Goal: Check status: Check status

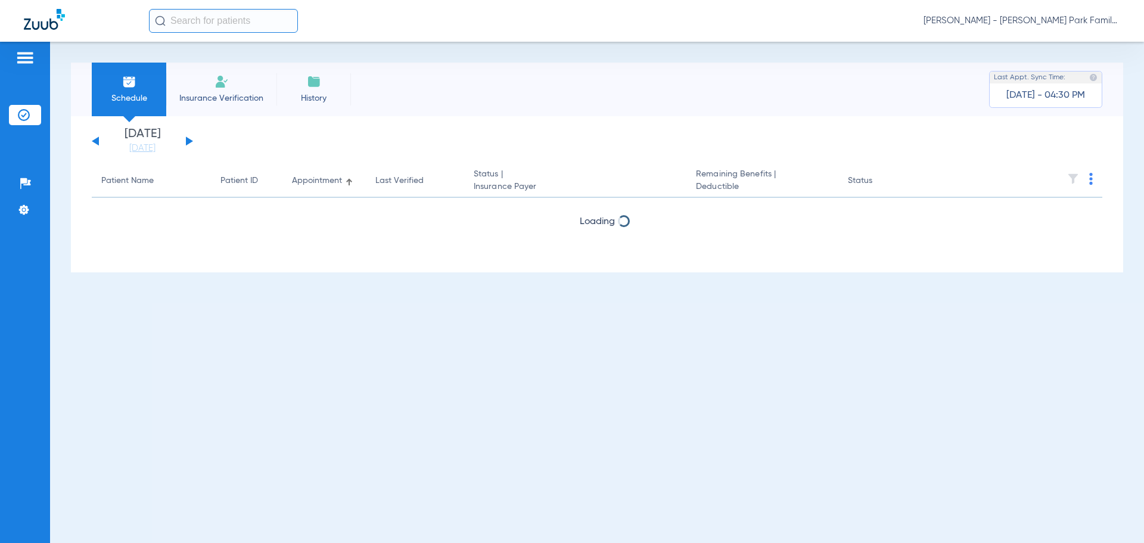
click at [189, 141] on button at bounding box center [189, 140] width 7 height 9
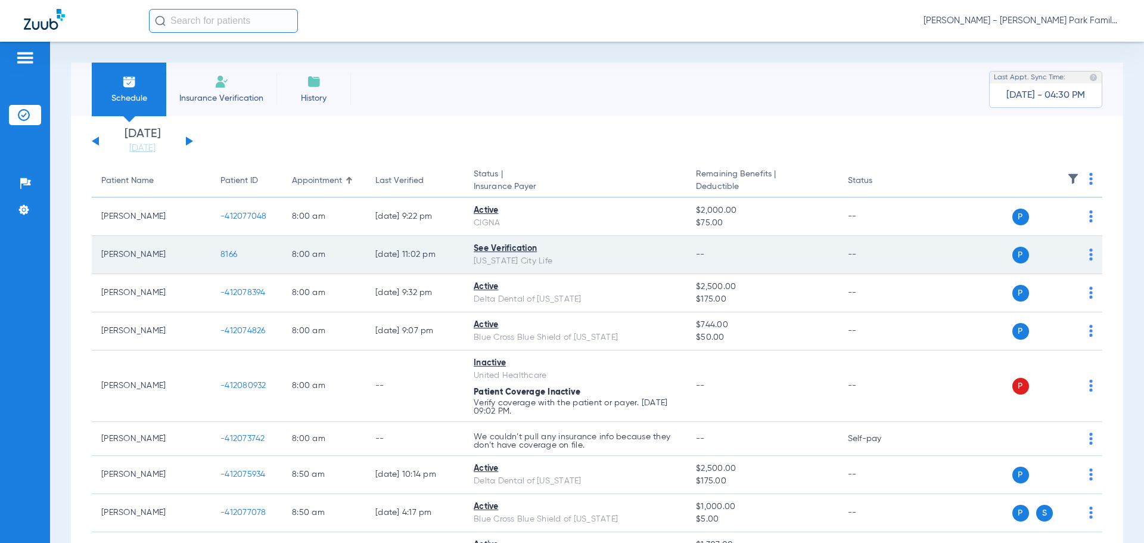
click at [437, 254] on td "[DATE] 11:02 PM" at bounding box center [415, 255] width 98 height 38
click at [232, 256] on span "8166" at bounding box center [228, 254] width 17 height 8
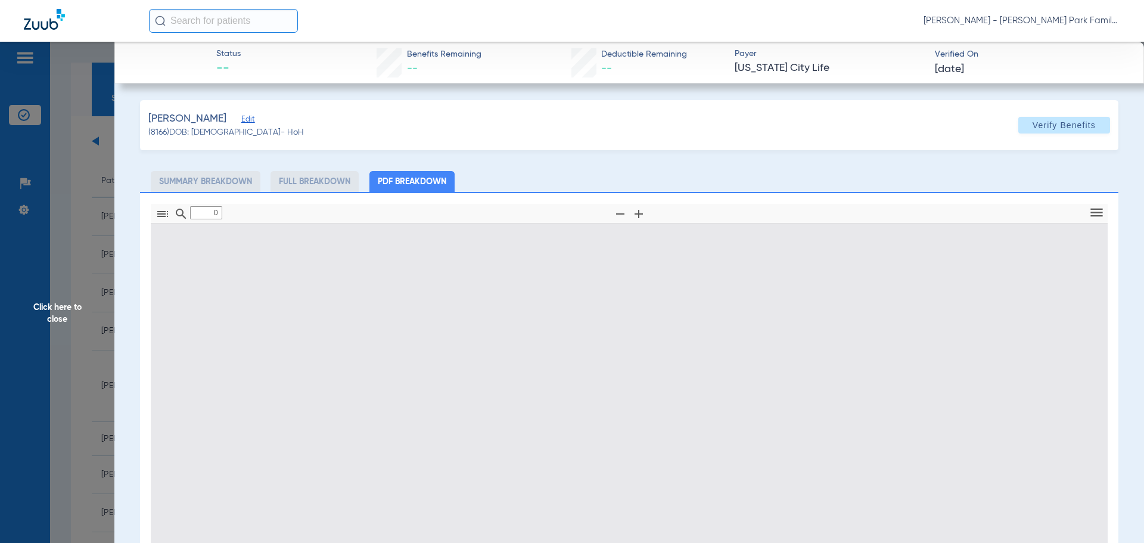
type input "1"
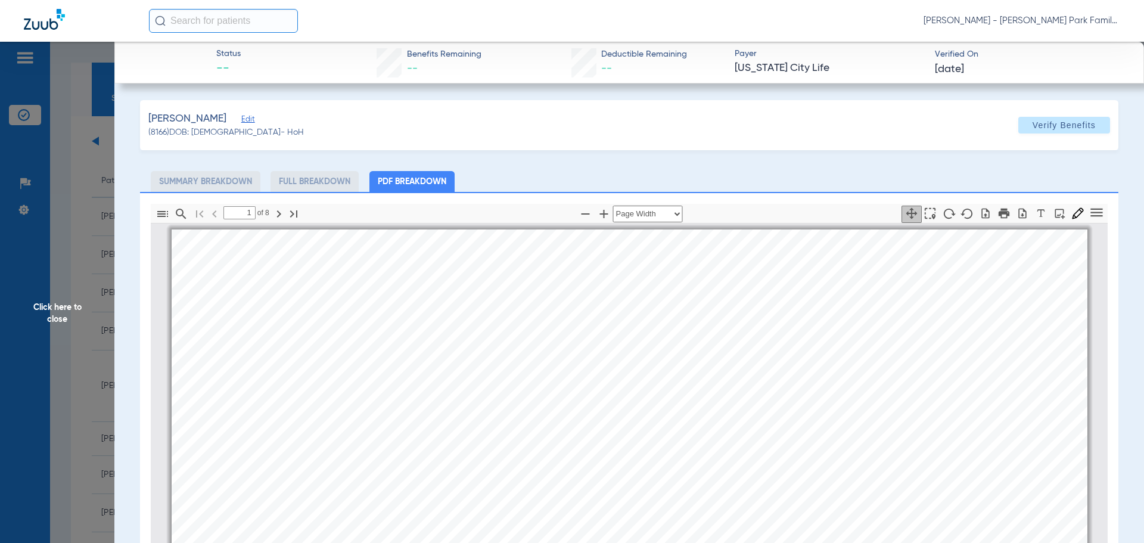
scroll to position [6, 0]
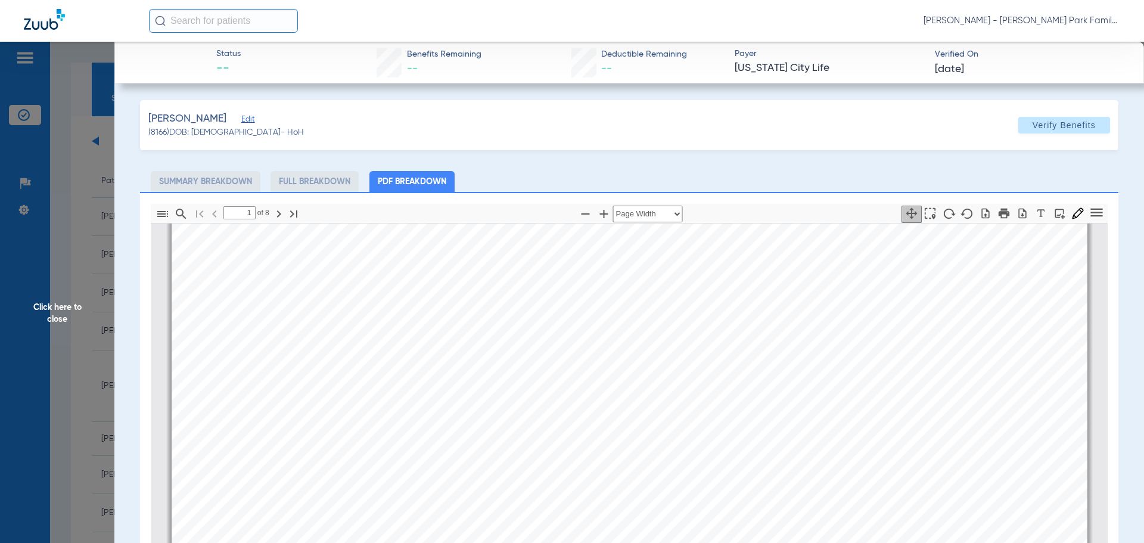
click at [74, 317] on span "Click here to close" at bounding box center [57, 313] width 114 height 543
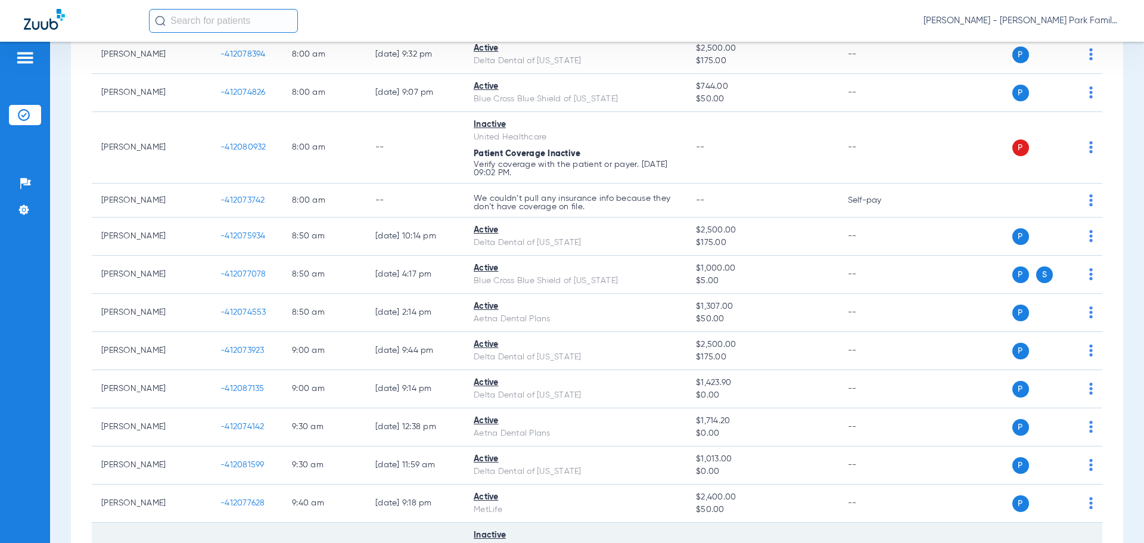
scroll to position [119, 0]
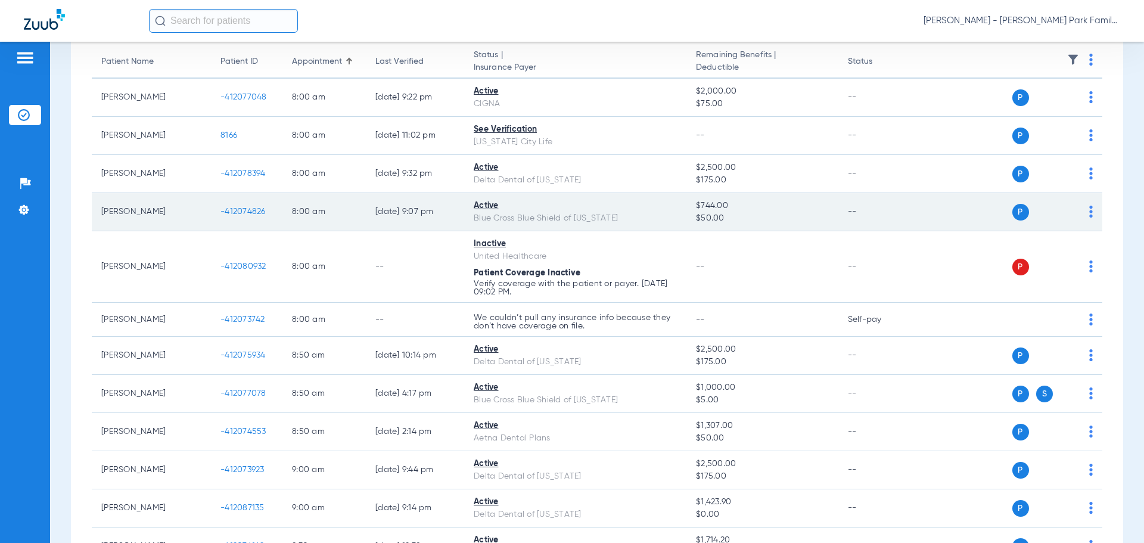
drag, startPoint x: 165, startPoint y: 208, endPoint x: 92, endPoint y: 216, distance: 73.0
click at [93, 216] on td "[PERSON_NAME]" at bounding box center [151, 212] width 119 height 38
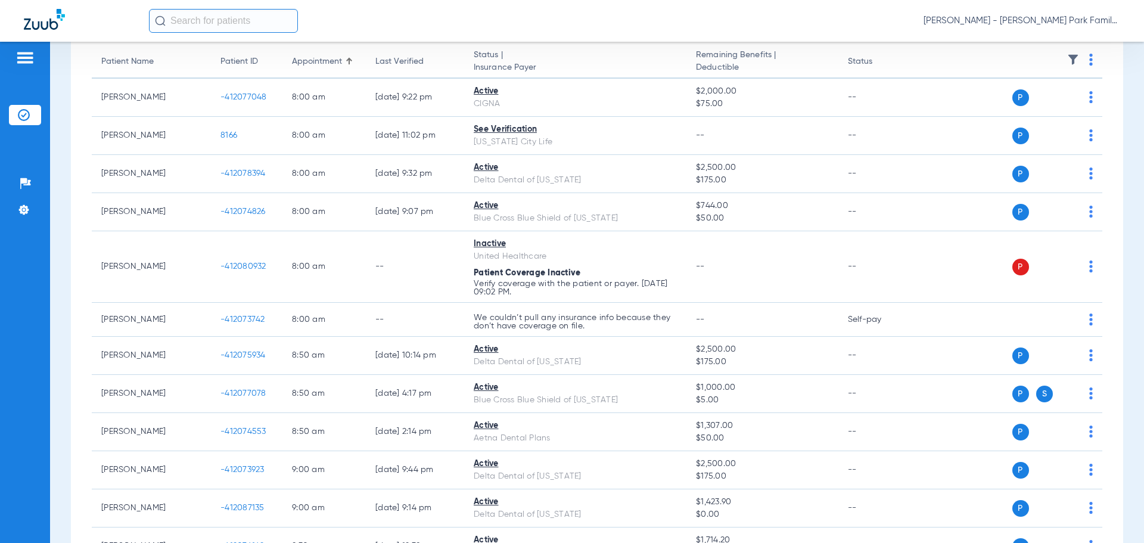
copy td "[PERSON_NAME]"
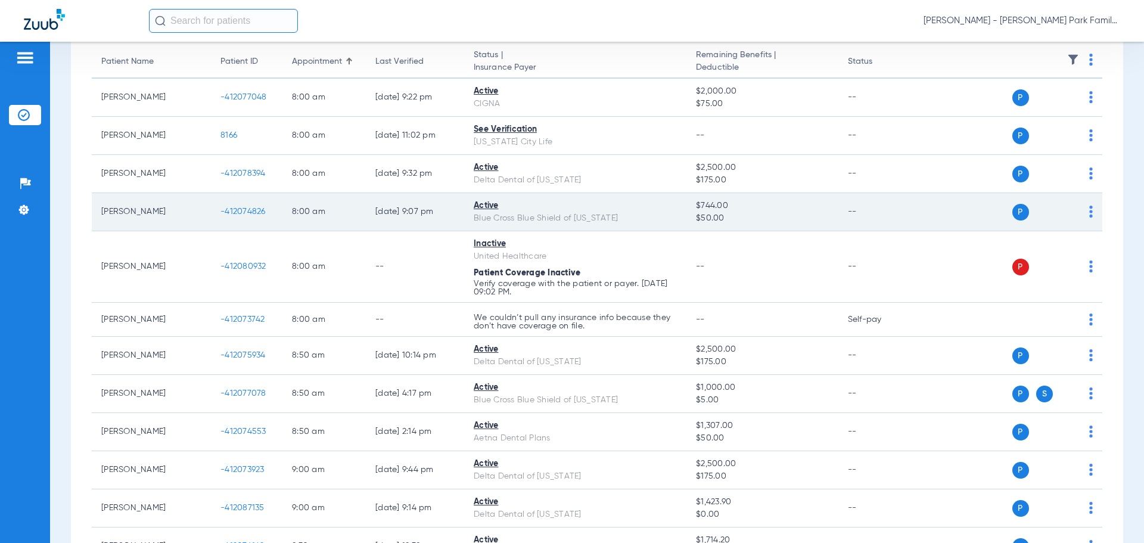
click at [590, 216] on div "Blue Cross Blue Shield of [US_STATE]" at bounding box center [575, 218] width 203 height 13
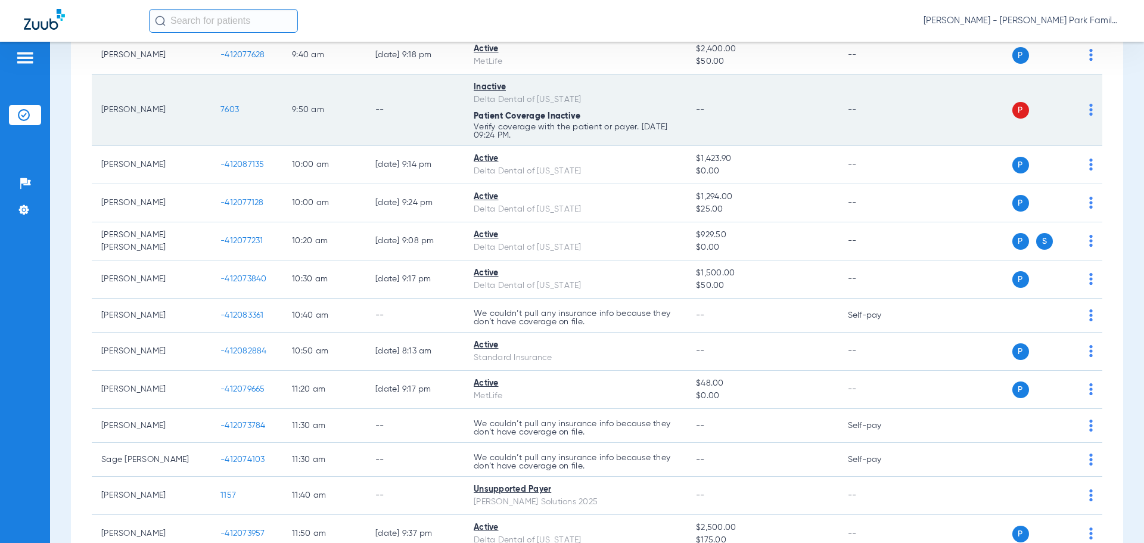
scroll to position [715, 0]
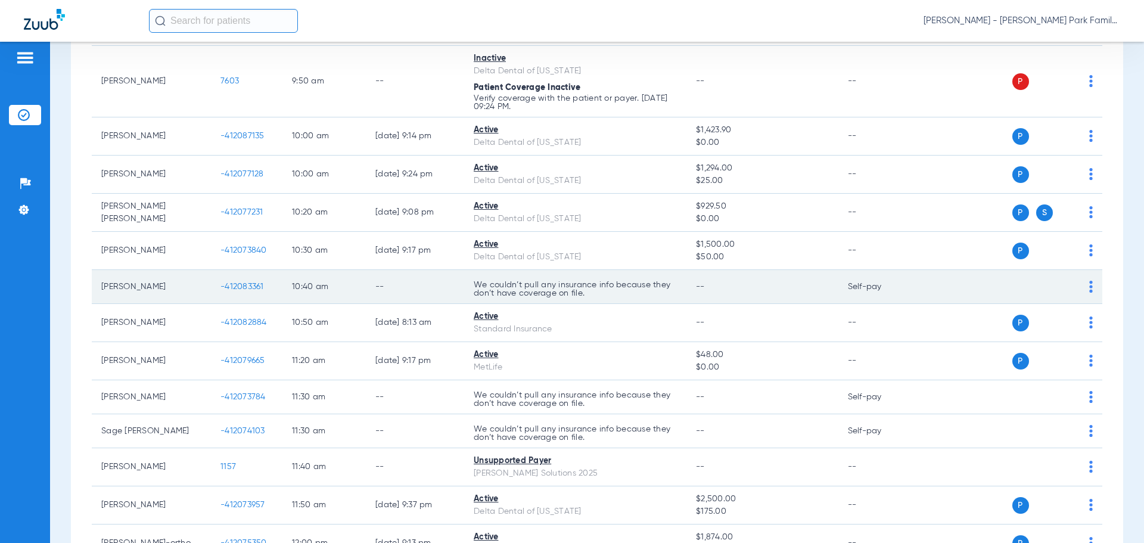
click at [132, 287] on td "[PERSON_NAME]" at bounding box center [151, 287] width 119 height 34
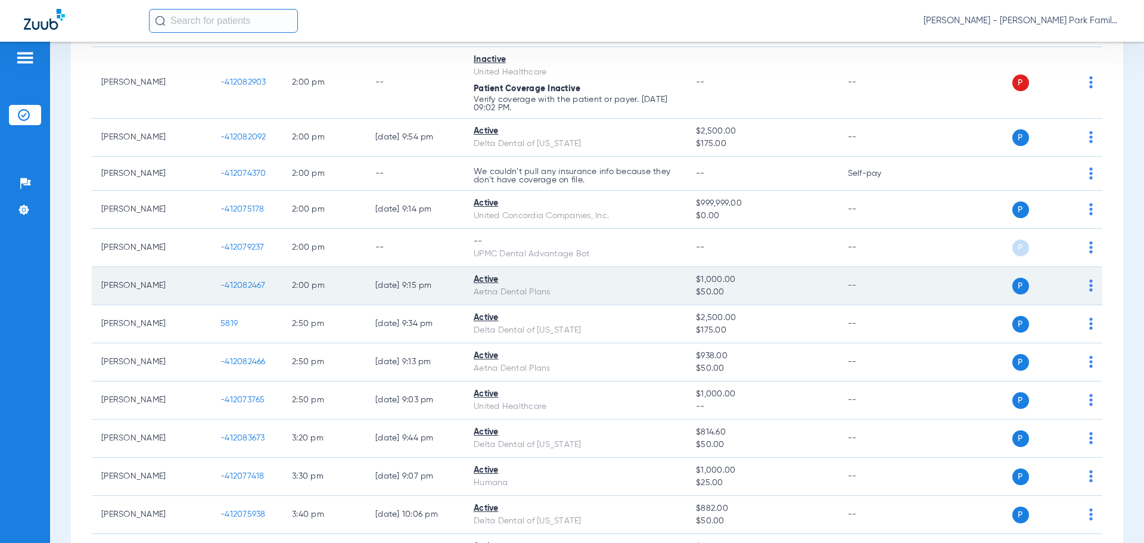
scroll to position [1311, 0]
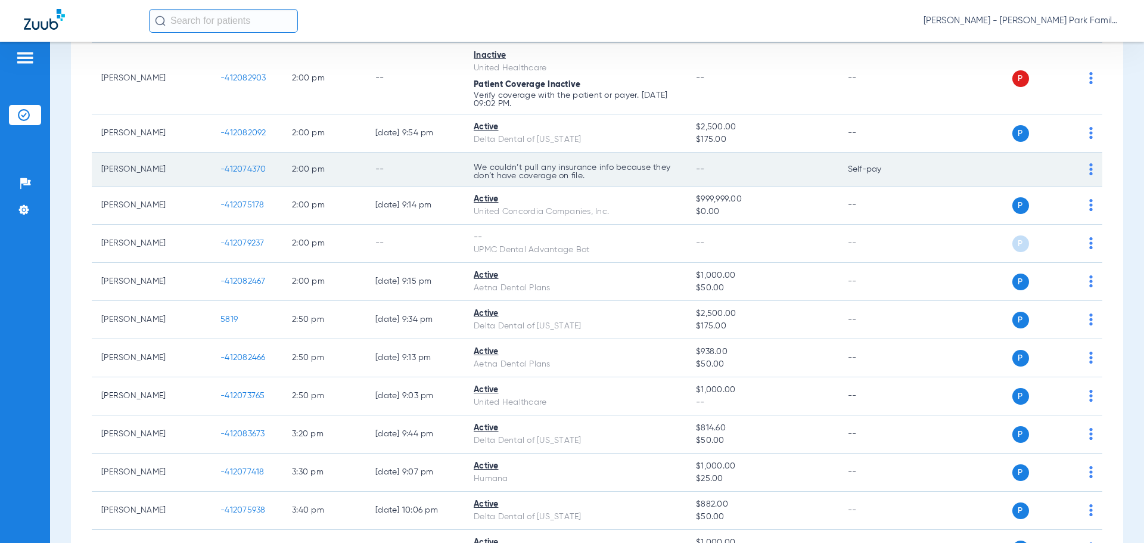
click at [401, 176] on td "--" at bounding box center [415, 169] width 98 height 34
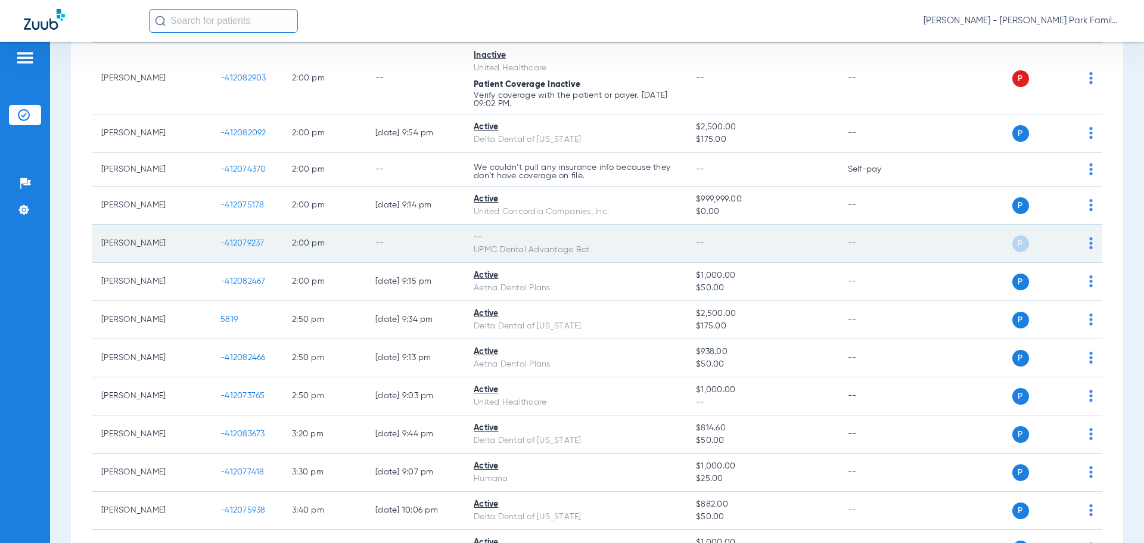
click at [157, 247] on td "[PERSON_NAME]" at bounding box center [151, 244] width 119 height 38
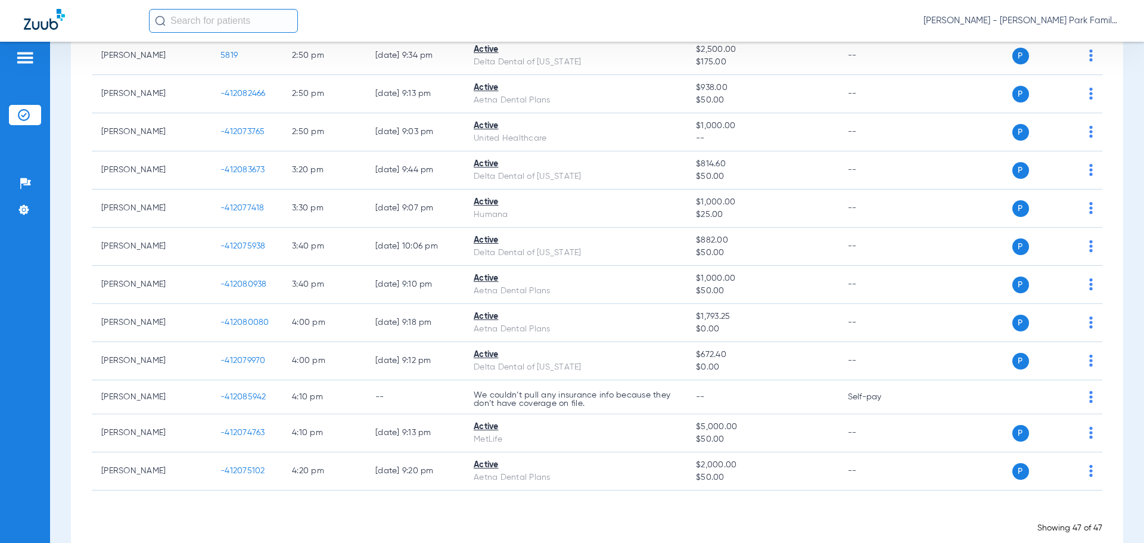
scroll to position [1598, 0]
